Goal: Task Accomplishment & Management: Use online tool/utility

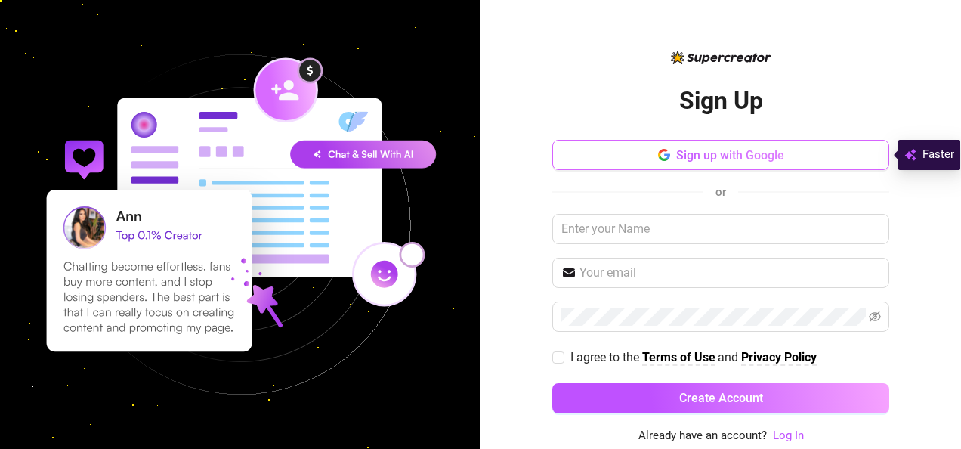
click at [727, 156] on span "Sign up with Google" at bounding box center [730, 155] width 108 height 14
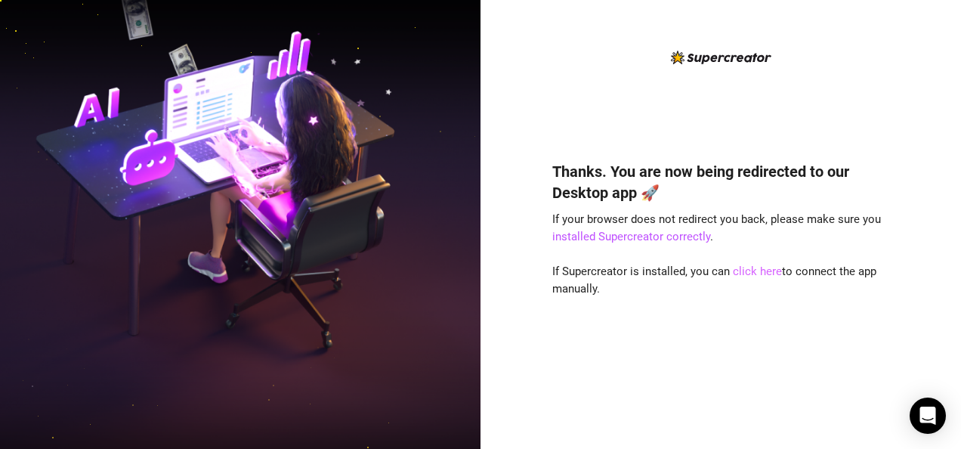
click at [754, 269] on link "click here" at bounding box center [757, 271] width 49 height 14
click at [842, 35] on div "Thanks. You are now being redirected to our Desktop app 🚀 If your browser does …" at bounding box center [721, 224] width 481 height 449
drag, startPoint x: 842, startPoint y: 35, endPoint x: 805, endPoint y: -56, distance: 97.7
click at [805, 0] on html "Thanks. You are now being redirected to our Desktop app 🚀 If your browser does …" at bounding box center [480, 224] width 961 height 449
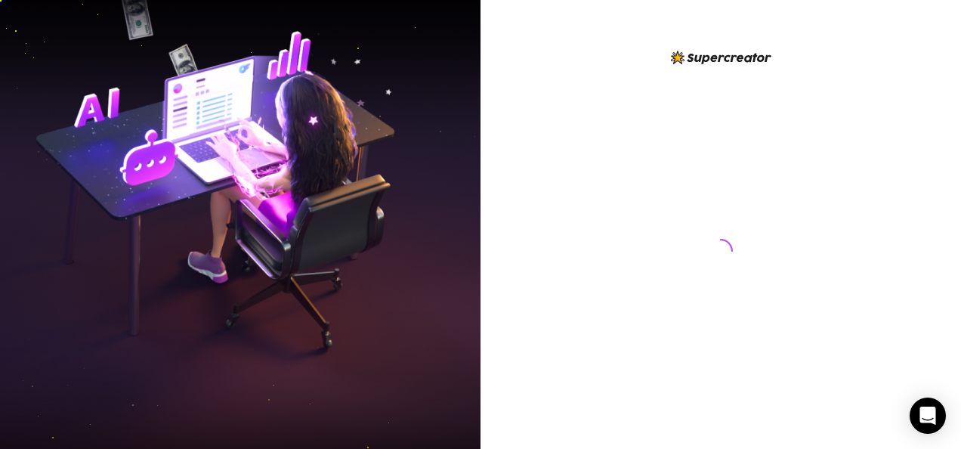
click at [598, 125] on div at bounding box center [720, 236] width 337 height 376
